Goal: Information Seeking & Learning: Learn about a topic

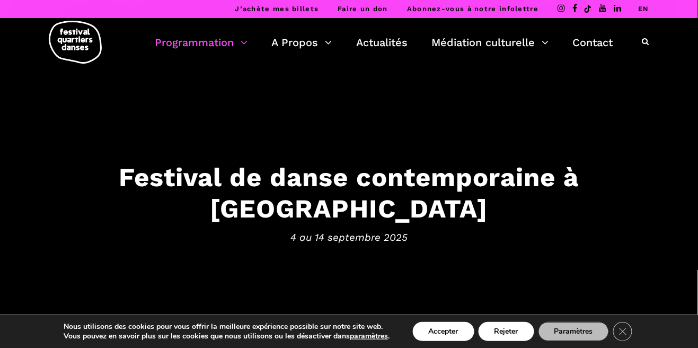
click at [247, 39] on link "Programmation" at bounding box center [201, 42] width 93 height 18
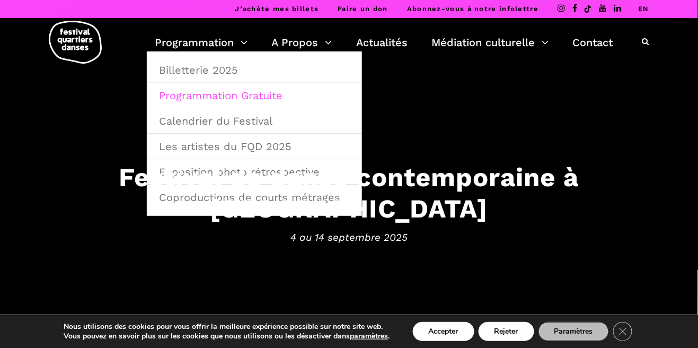
click at [210, 100] on link "Programmation Gratuite" at bounding box center [254, 95] width 203 height 24
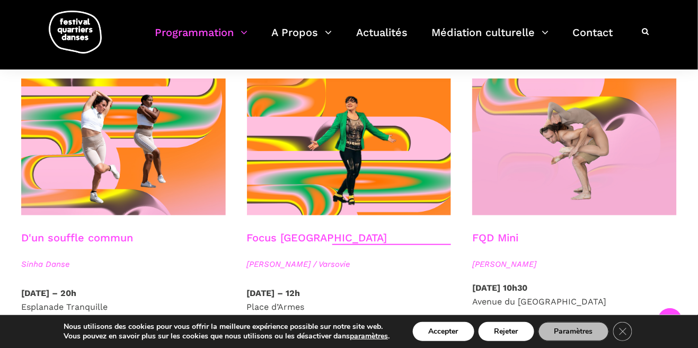
scroll to position [1200, 0]
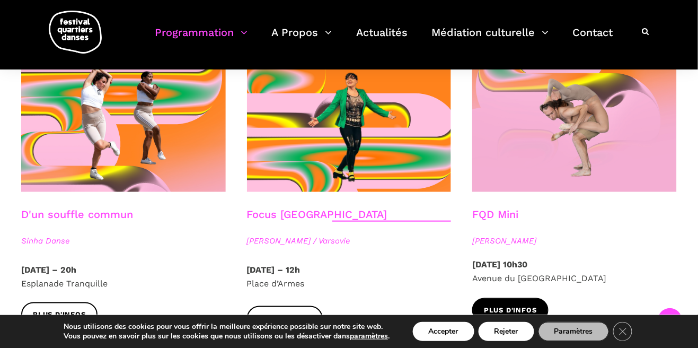
click at [517, 305] on span "Plus d'infos" at bounding box center [510, 310] width 53 height 11
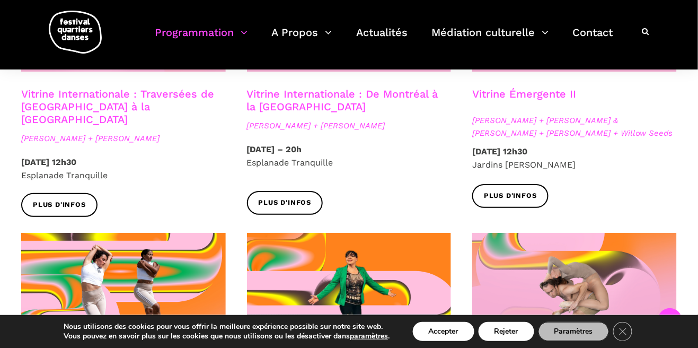
scroll to position [1037, 0]
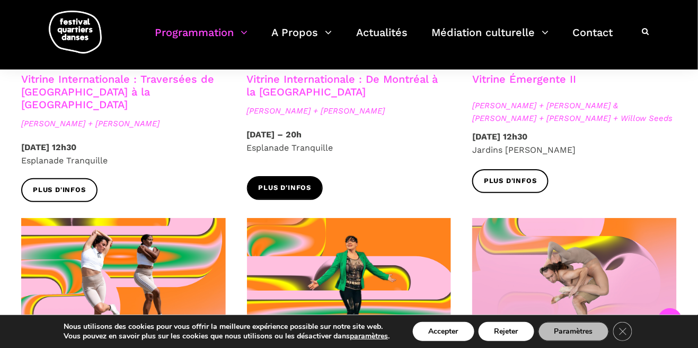
click at [279, 176] on link "Plus d'infos" at bounding box center [285, 188] width 76 height 24
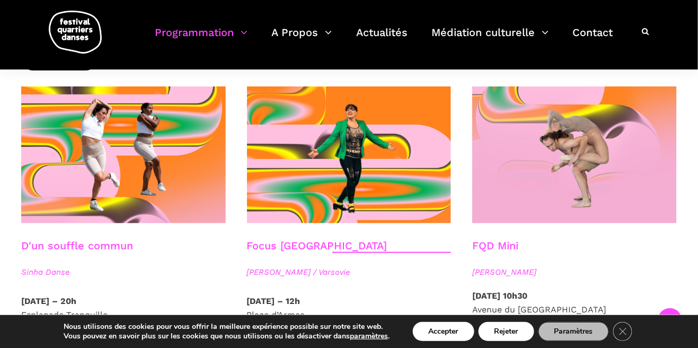
scroll to position [1158, 0]
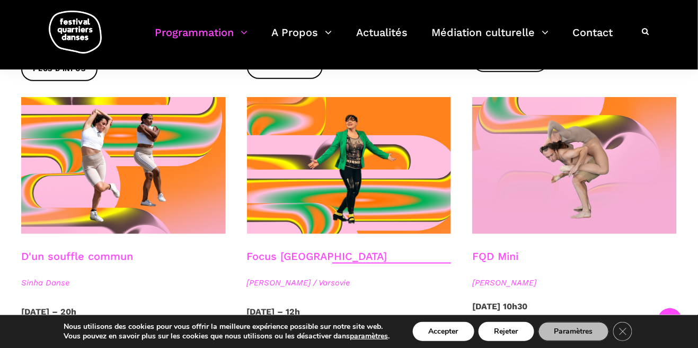
click at [57, 250] on link "D'un souffle commun" at bounding box center [77, 256] width 112 height 13
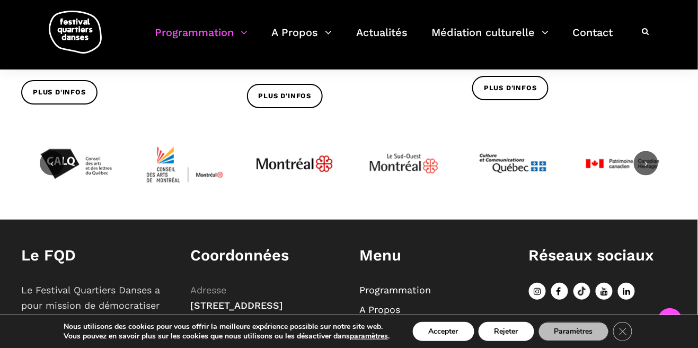
scroll to position [1423, 0]
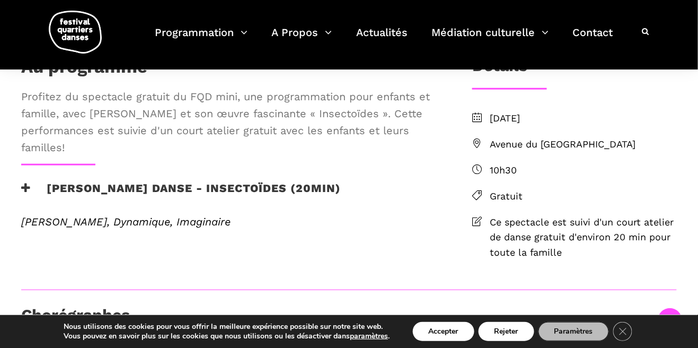
scroll to position [258, 0]
click at [24, 193] on icon at bounding box center [26, 187] width 10 height 11
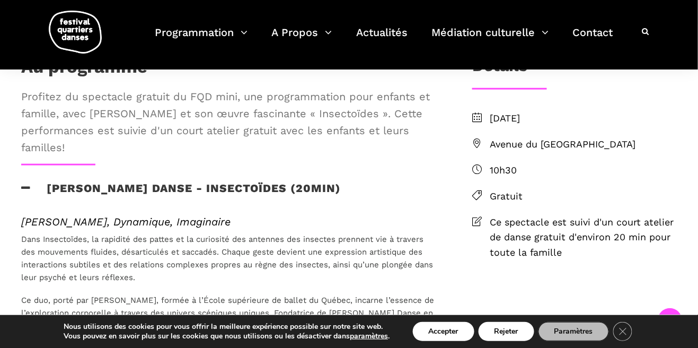
click at [28, 193] on icon at bounding box center [26, 187] width 10 height 11
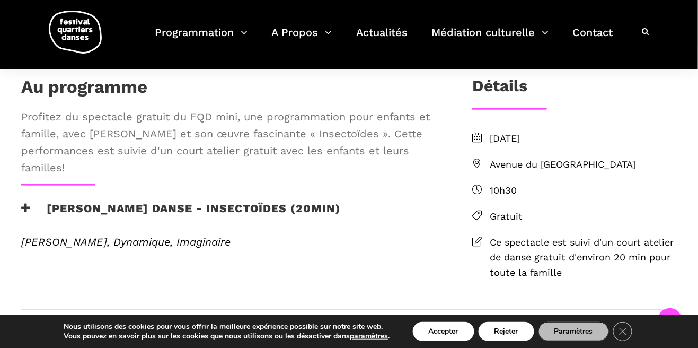
scroll to position [237, 0]
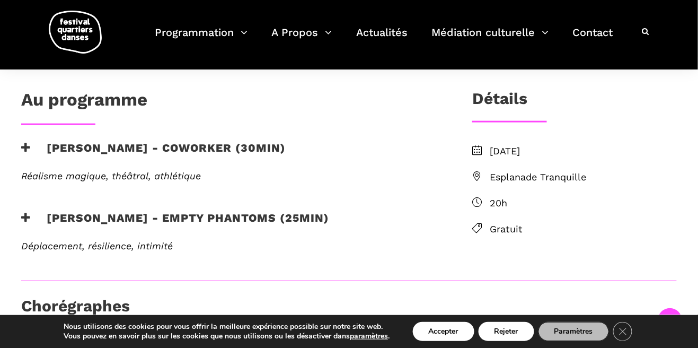
scroll to position [262, 0]
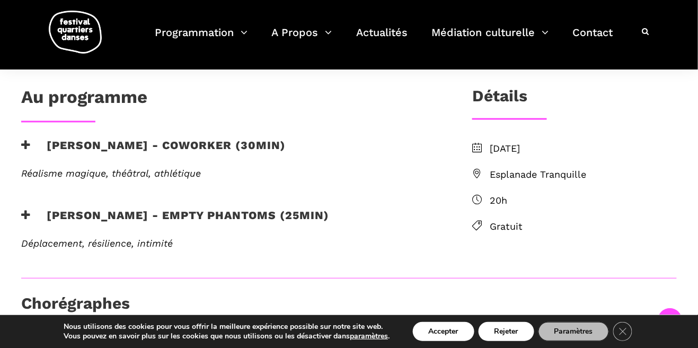
click at [26, 145] on icon at bounding box center [26, 144] width 10 height 11
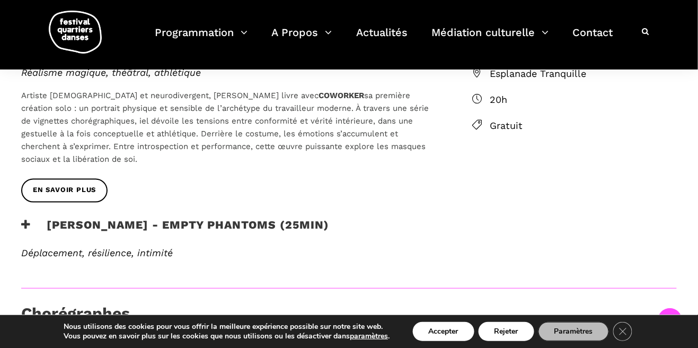
scroll to position [363, 0]
click at [47, 230] on h3 "Linus Jansner - Empty phantoms (25min)" at bounding box center [175, 231] width 308 height 26
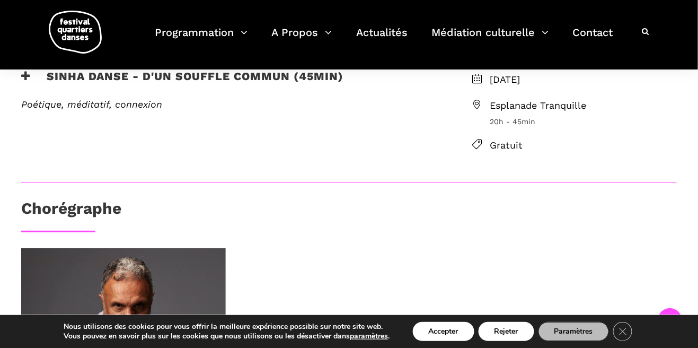
scroll to position [295, 0]
